Goal: Transaction & Acquisition: Purchase product/service

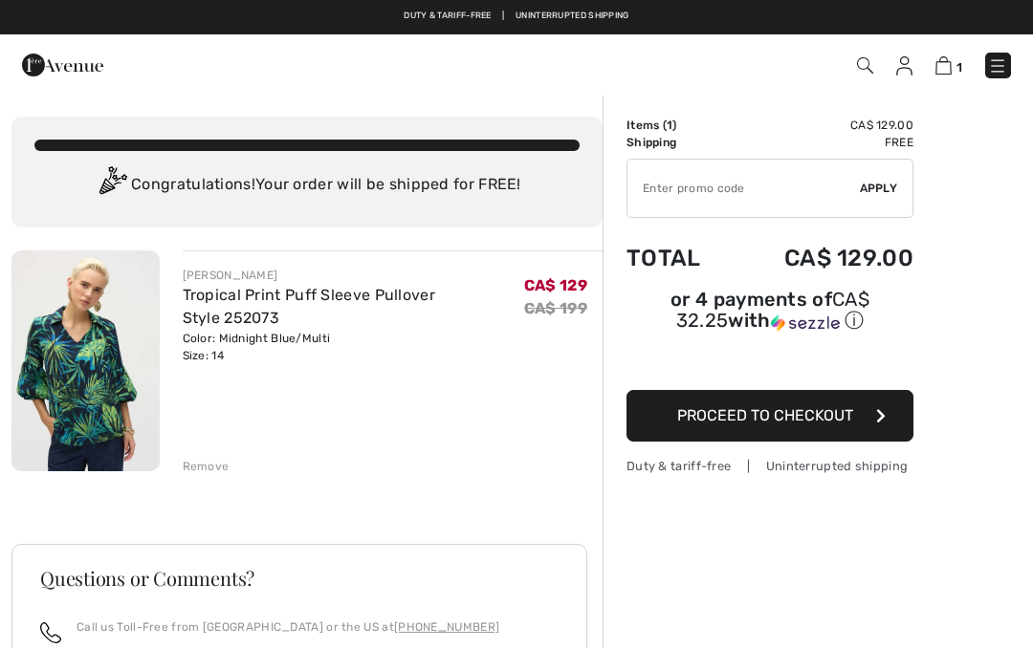
click at [93, 360] on img at bounding box center [85, 361] width 148 height 221
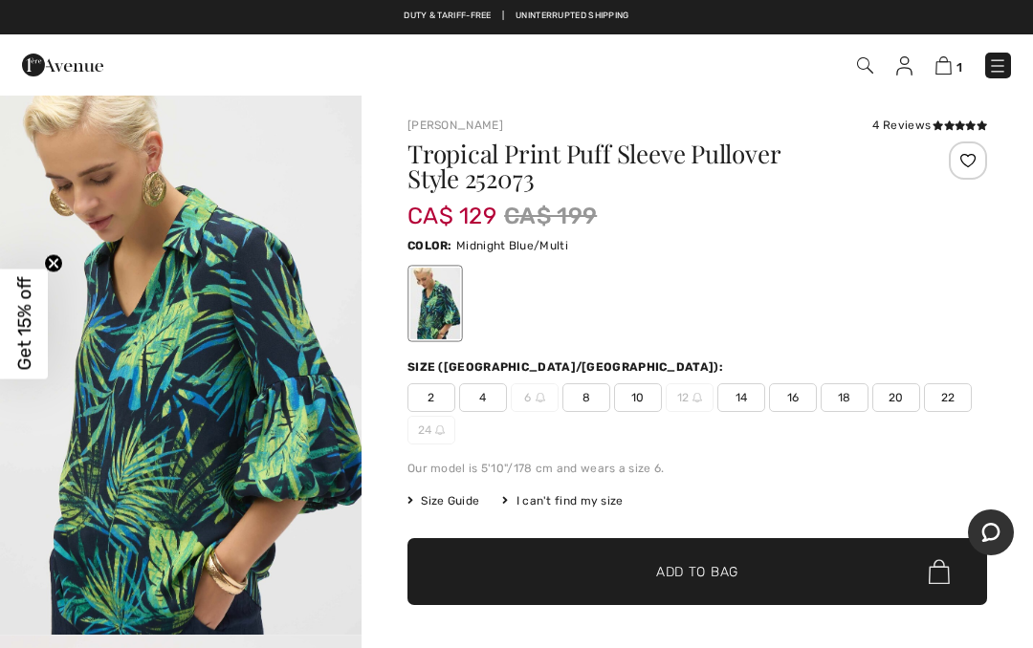
click at [948, 64] on img at bounding box center [943, 65] width 16 height 18
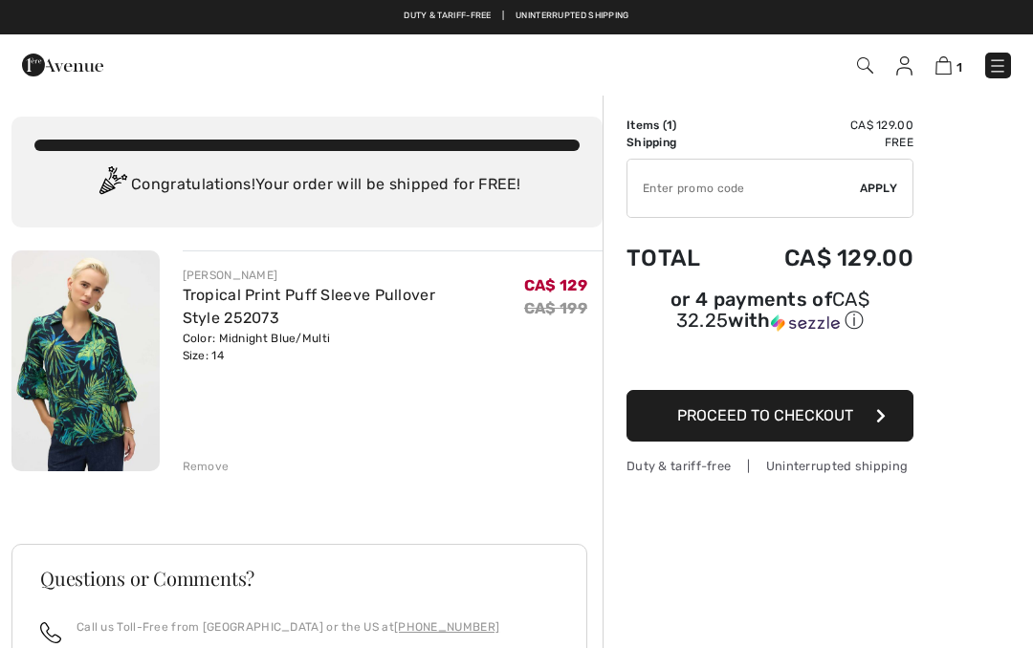
click at [216, 472] on div "Remove" at bounding box center [206, 466] width 47 height 17
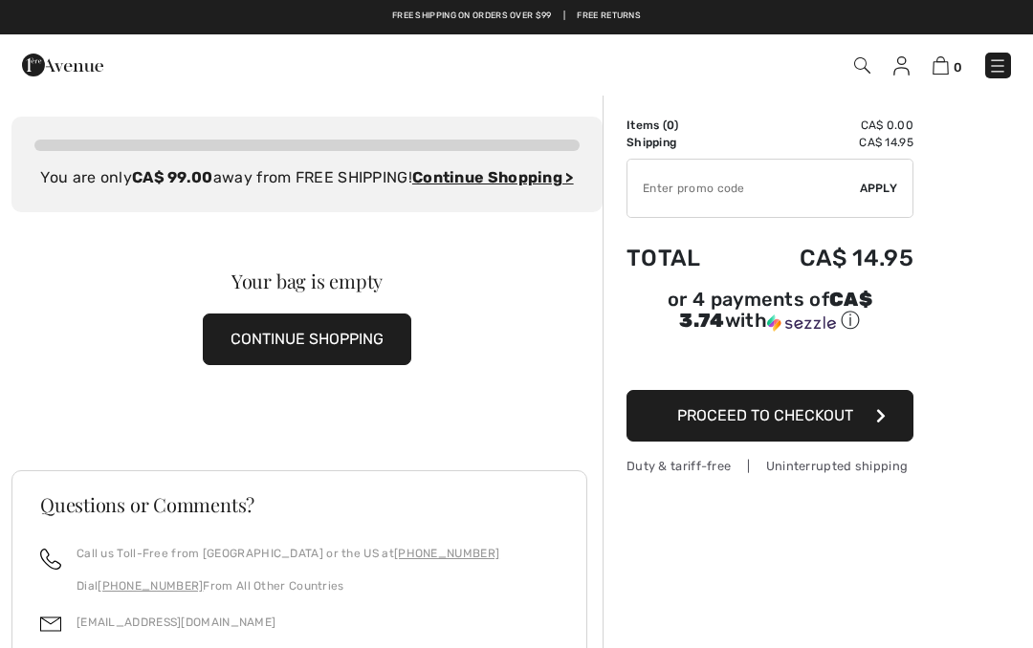
click at [53, 72] on img at bounding box center [62, 65] width 81 height 38
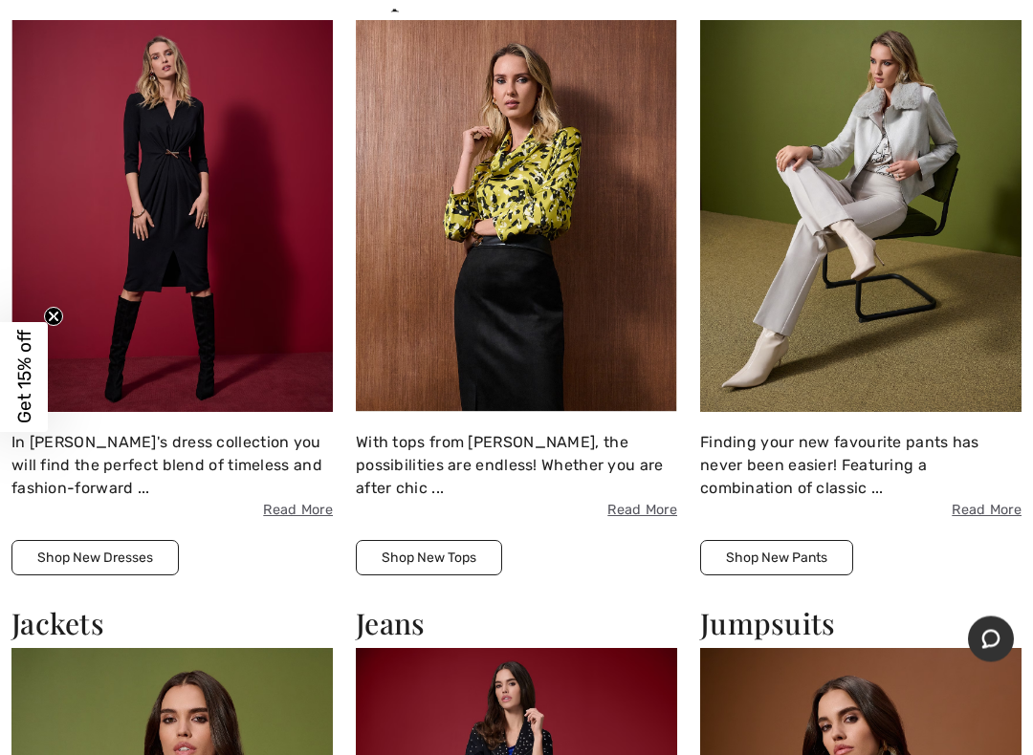
scroll to position [1390, 0]
click at [447, 562] on button "Shop New Tops" at bounding box center [429, 557] width 146 height 35
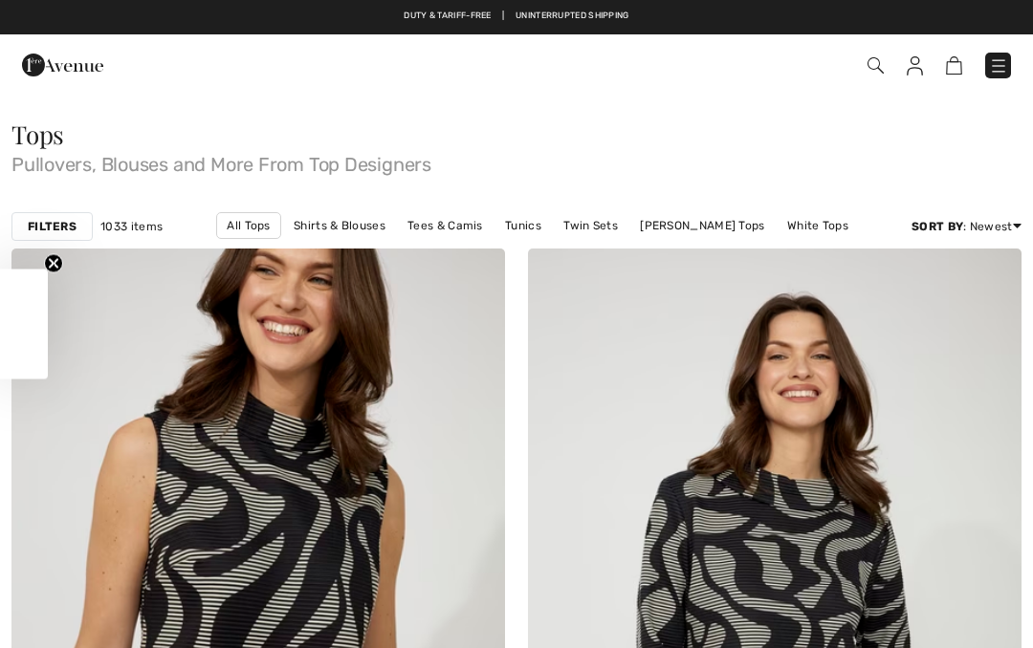
checkbox input "true"
click at [777, 232] on link "White Tops" at bounding box center [817, 225] width 80 height 25
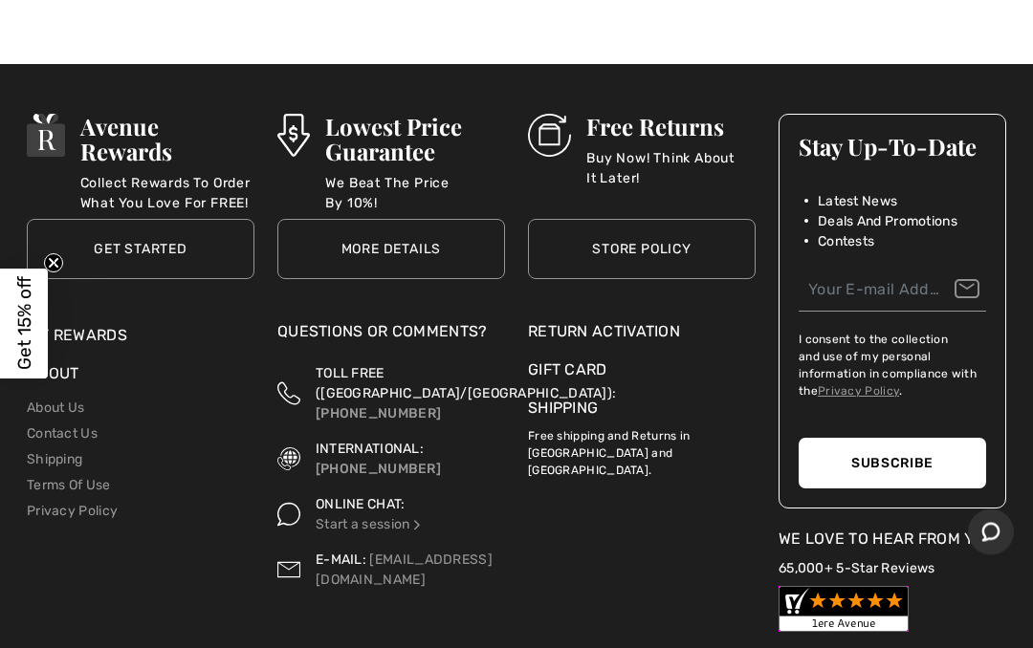
scroll to position [18693, 0]
